Goal: Information Seeking & Learning: Learn about a topic

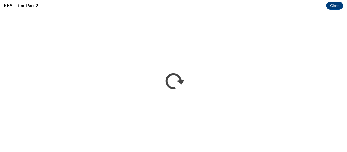
scroll to position [366, 0]
click at [155, 10] on div "REAL Time Part 2 Close" at bounding box center [173, 5] width 347 height 11
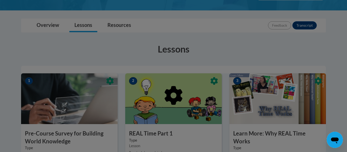
scroll to position [113, 0]
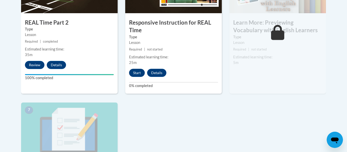
scroll to position [356, 0]
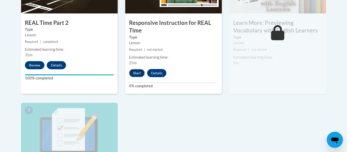
click at [138, 74] on button "Start" at bounding box center [137, 73] width 16 height 8
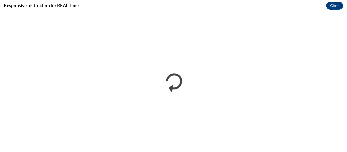
scroll to position [0, 0]
